Goal: Transaction & Acquisition: Purchase product/service

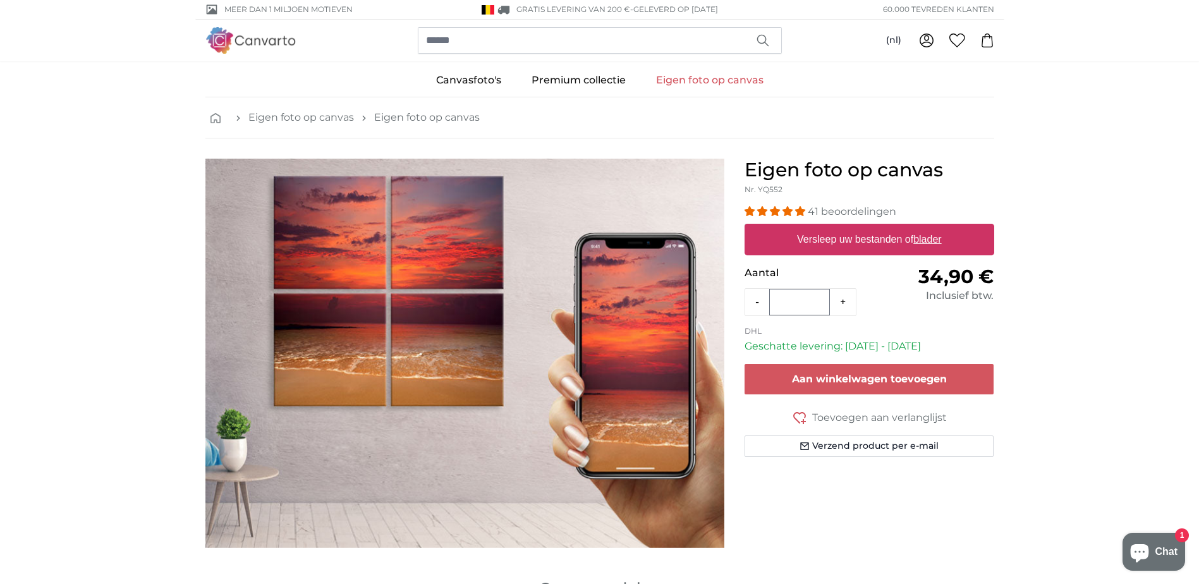
click at [895, 243] on label "Versleep uw bestanden of blader" at bounding box center [869, 239] width 155 height 25
click at [895, 228] on input "Versleep uw bestanden of blader" at bounding box center [870, 226] width 250 height 4
type input "**********"
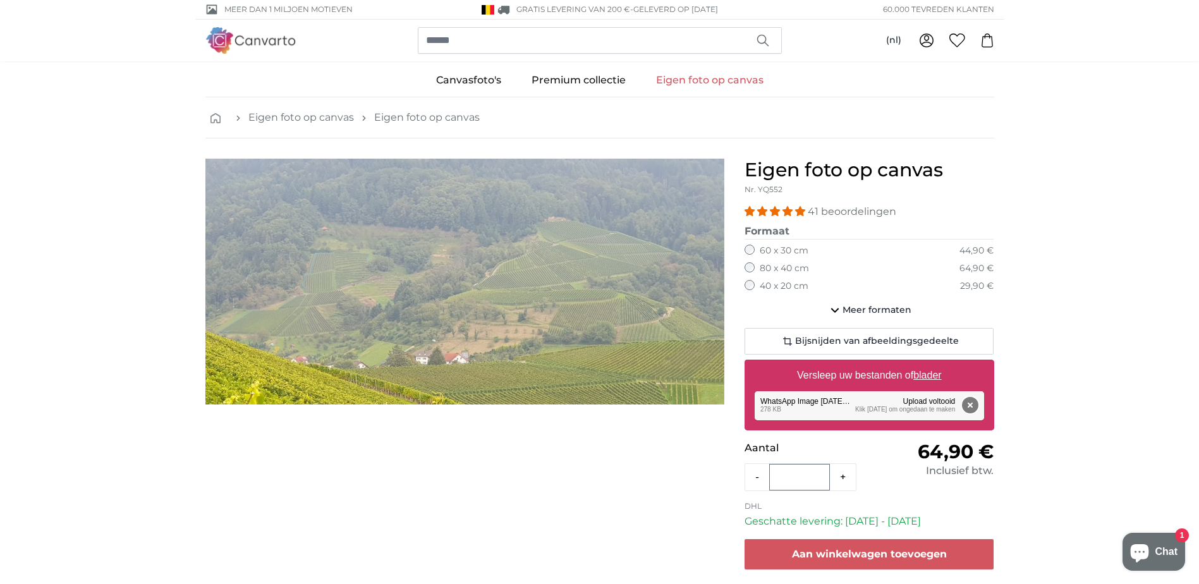
click at [972, 409] on button "Verwijderen" at bounding box center [970, 405] width 16 height 16
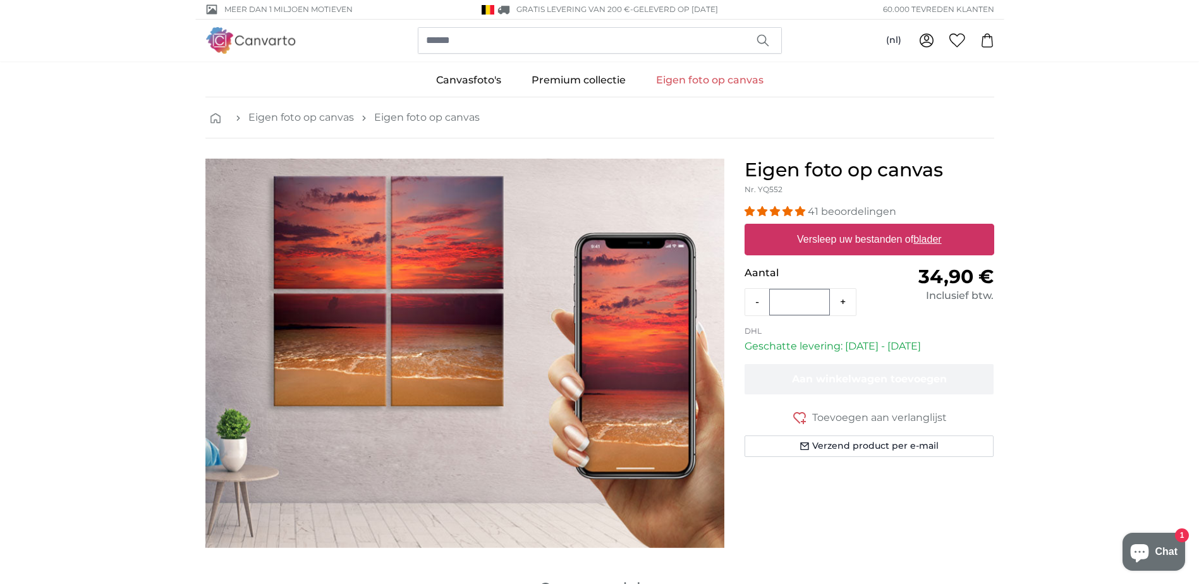
click at [903, 242] on label "Versleep uw bestanden of blader" at bounding box center [869, 239] width 155 height 25
click at [903, 228] on input "Versleep uw bestanden of blader" at bounding box center [870, 226] width 250 height 4
type input "**********"
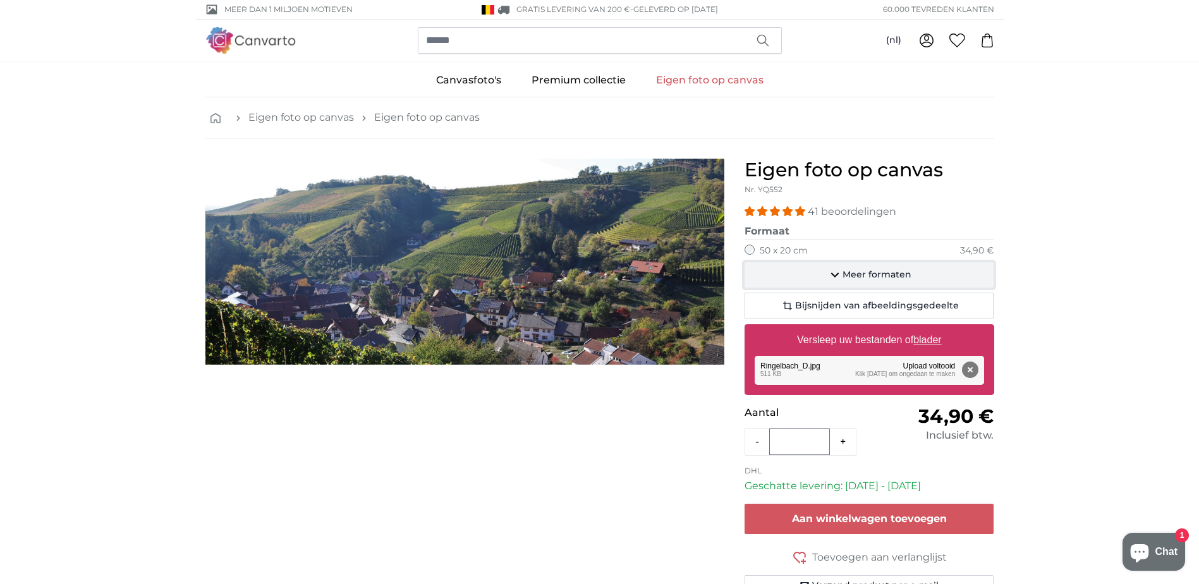
click at [879, 274] on span "Meer formaten" at bounding box center [877, 275] width 69 height 13
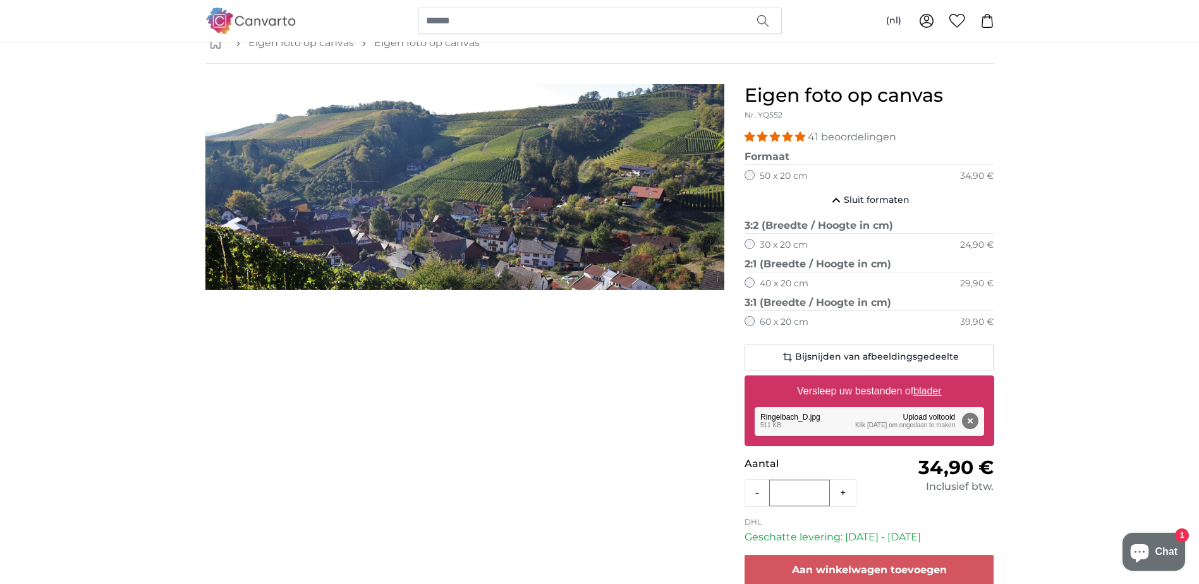
scroll to position [63, 0]
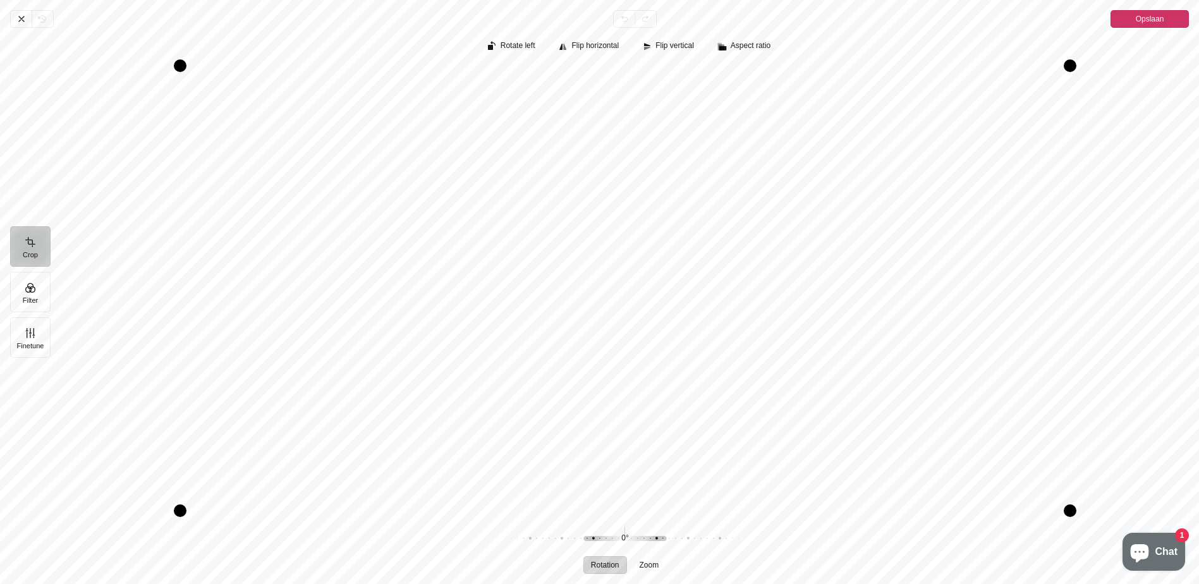
drag, startPoint x: 656, startPoint y: 128, endPoint x: 716, endPoint y: 161, distance: 68.2
click at [716, 161] on div "Pintura" at bounding box center [625, 288] width 1129 height 445
click at [1166, 21] on button "Opslaan" at bounding box center [1150, 19] width 78 height 18
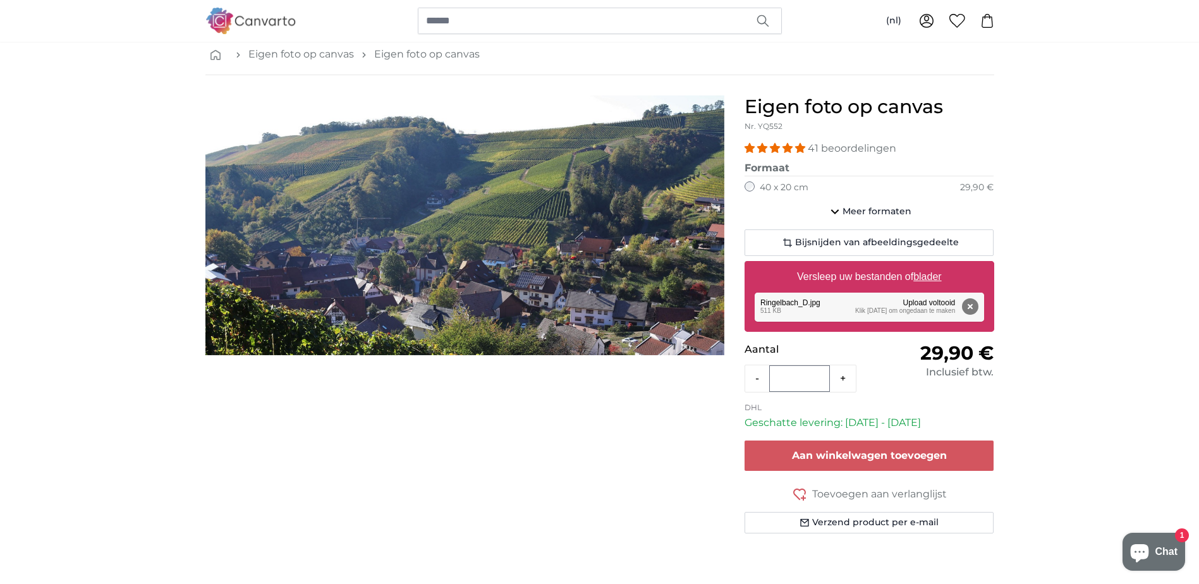
click at [852, 379] on button "+" at bounding box center [843, 378] width 26 height 25
type input "*"
click at [905, 389] on div "Normale prijs 29,90 € Inclusief btw." at bounding box center [931, 367] width 125 height 51
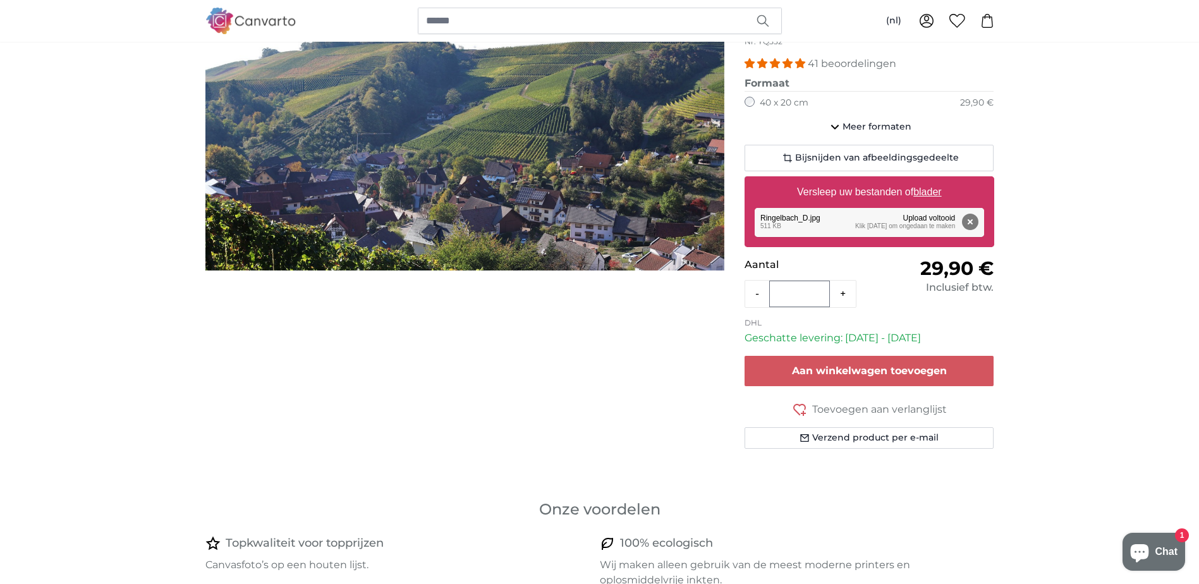
scroll to position [63, 0]
